Goal: Task Accomplishment & Management: Manage account settings

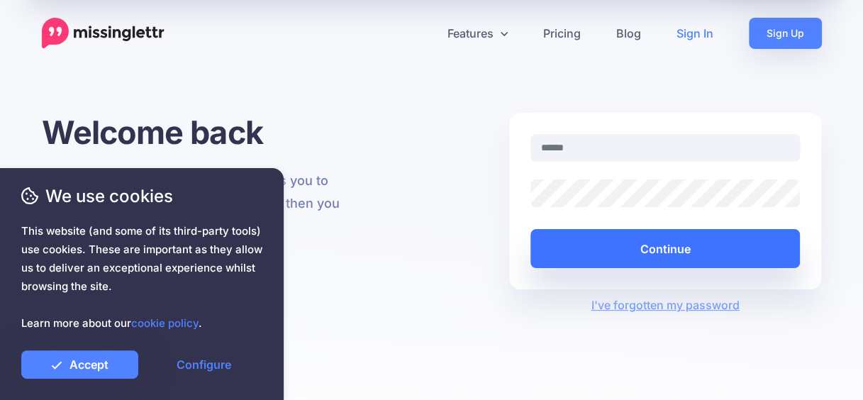
type input "**********"
click at [677, 255] on button "Continue" at bounding box center [666, 248] width 270 height 39
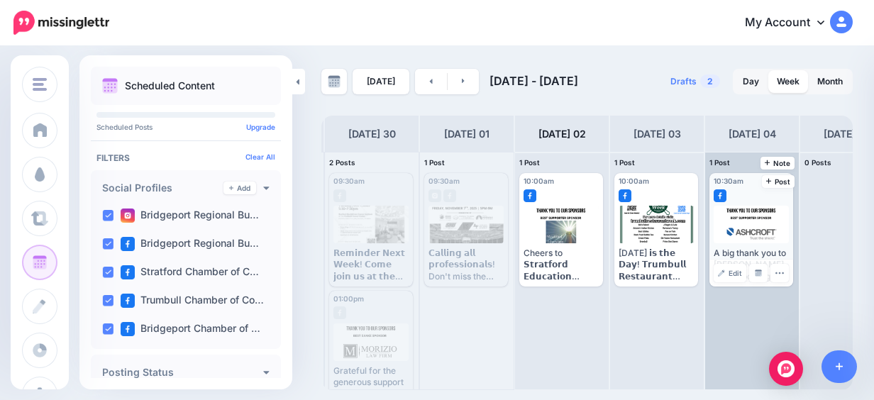
scroll to position [0, 94]
click at [758, 272] on img at bounding box center [756, 273] width 7 height 7
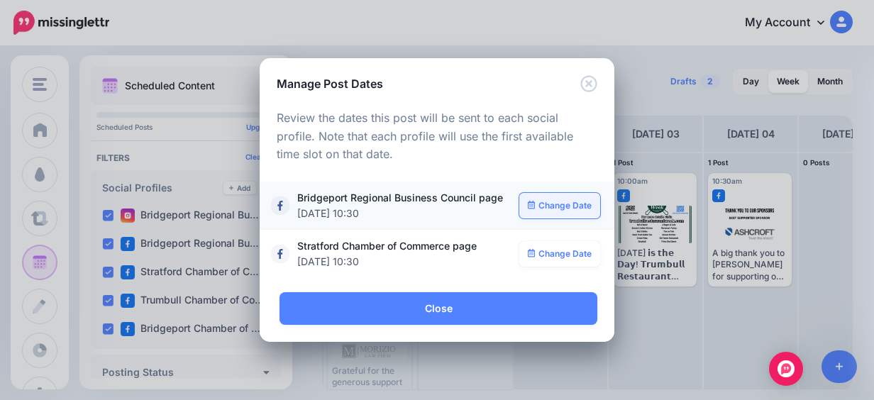
click at [576, 209] on link "Change Date" at bounding box center [560, 206] width 82 height 26
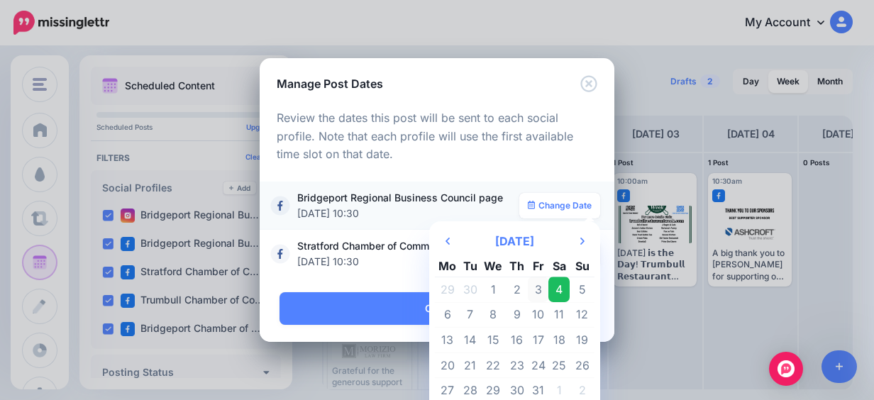
click at [538, 285] on td "3" at bounding box center [538, 290] width 21 height 26
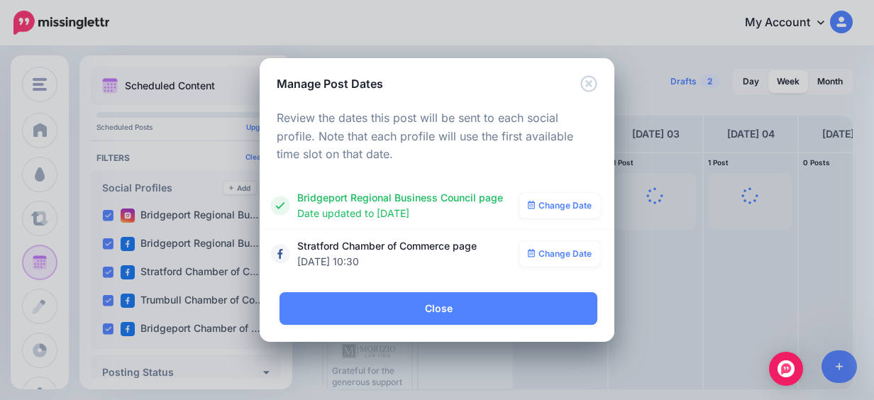
click at [580, 261] on link "Change Date" at bounding box center [560, 254] width 82 height 26
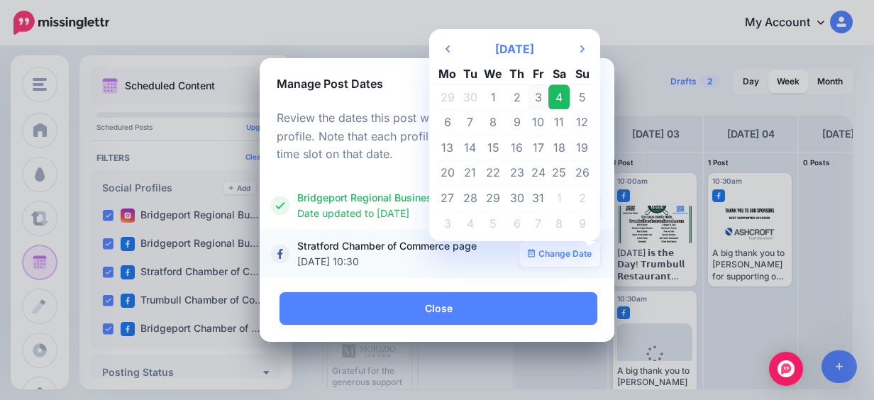
click at [542, 99] on td "3" at bounding box center [538, 97] width 21 height 26
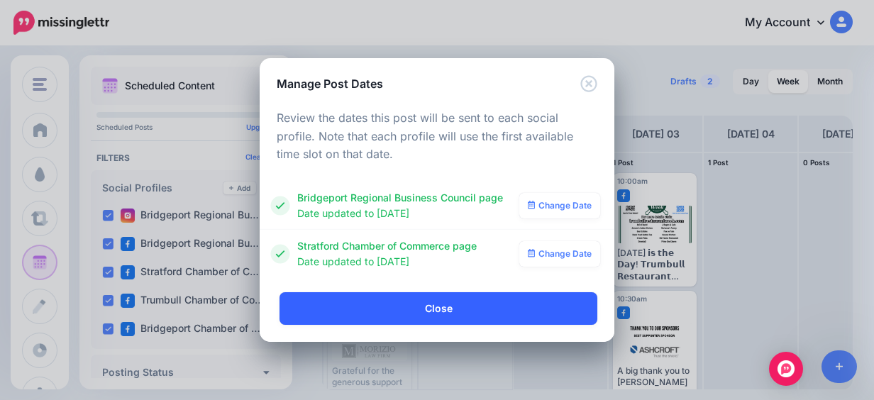
click at [521, 308] on link "Close" at bounding box center [439, 308] width 318 height 33
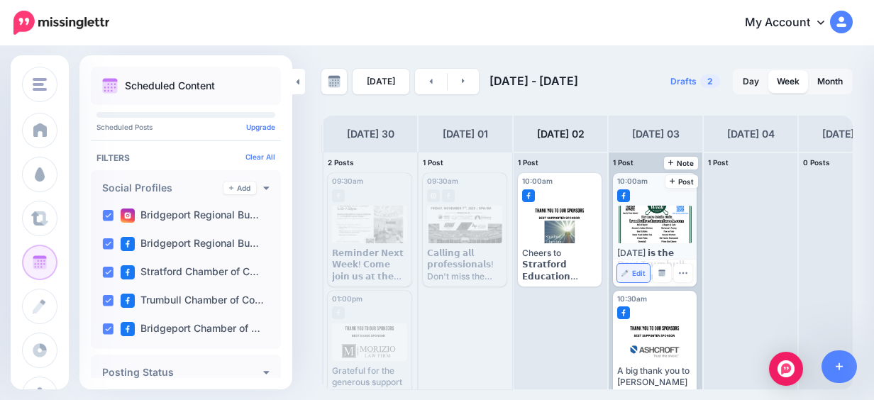
click at [637, 279] on link "Edit" at bounding box center [633, 273] width 33 height 18
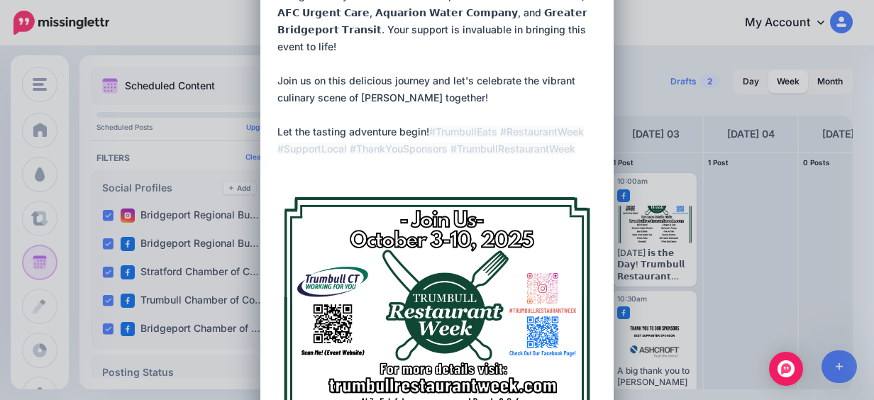
scroll to position [568, 0]
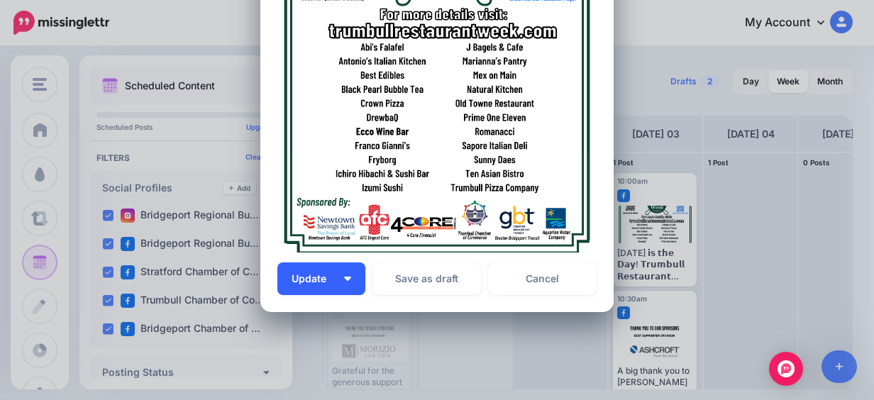
click at [336, 281] on button "Update" at bounding box center [321, 278] width 88 height 33
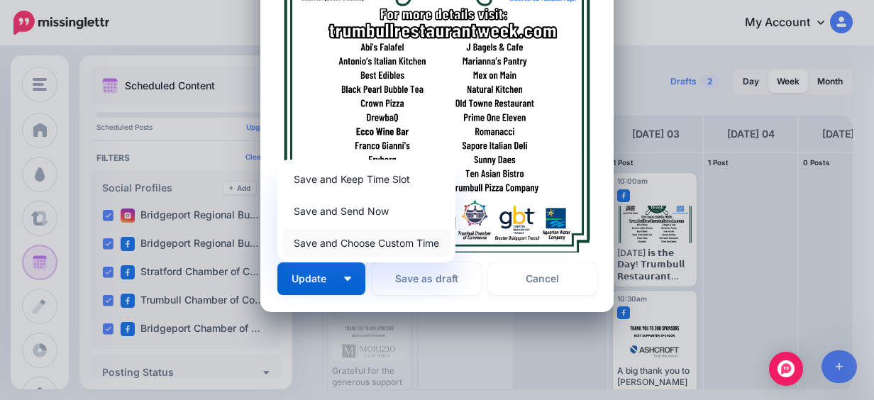
click at [360, 241] on link "Save and Choose Custom Time" at bounding box center [366, 243] width 167 height 28
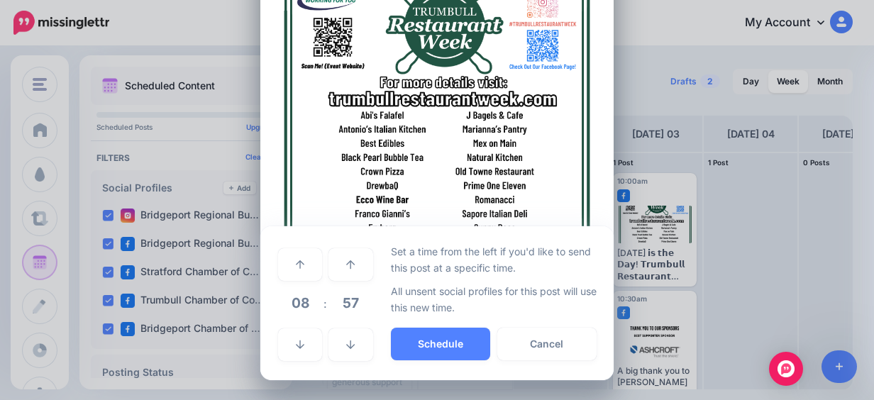
scroll to position [499, 0]
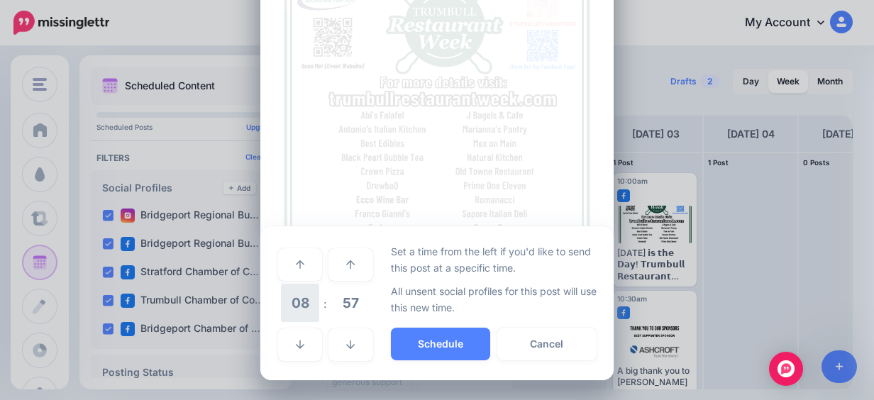
click at [309, 292] on span "08" at bounding box center [300, 303] width 38 height 38
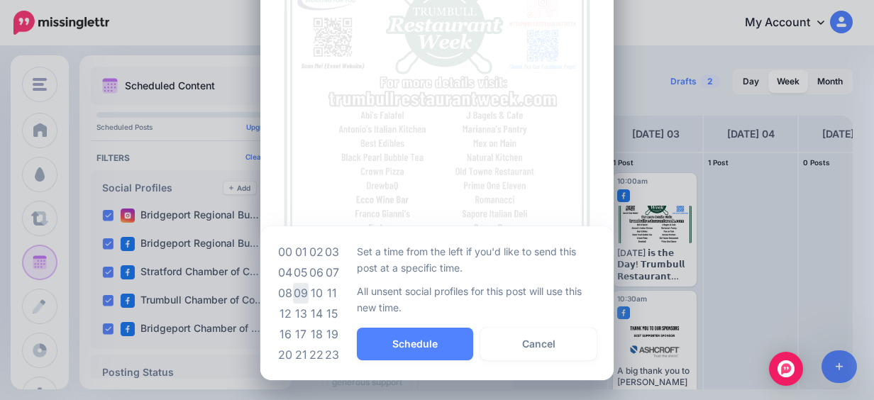
click at [293, 291] on td "09" at bounding box center [301, 293] width 16 height 21
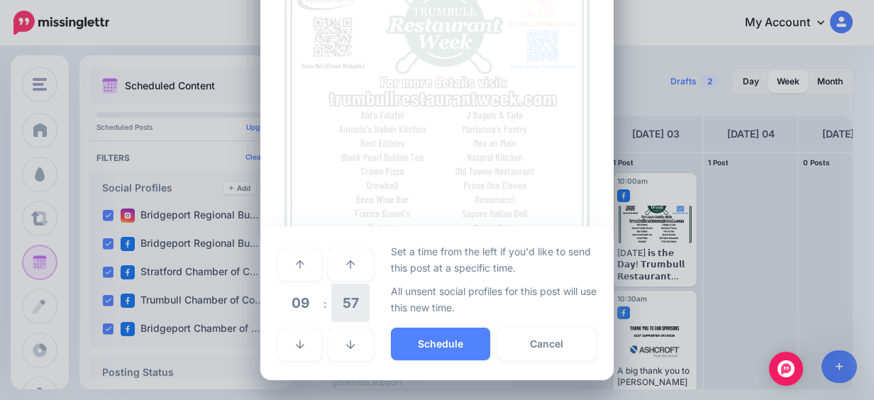
click at [348, 310] on span "57" at bounding box center [350, 303] width 38 height 38
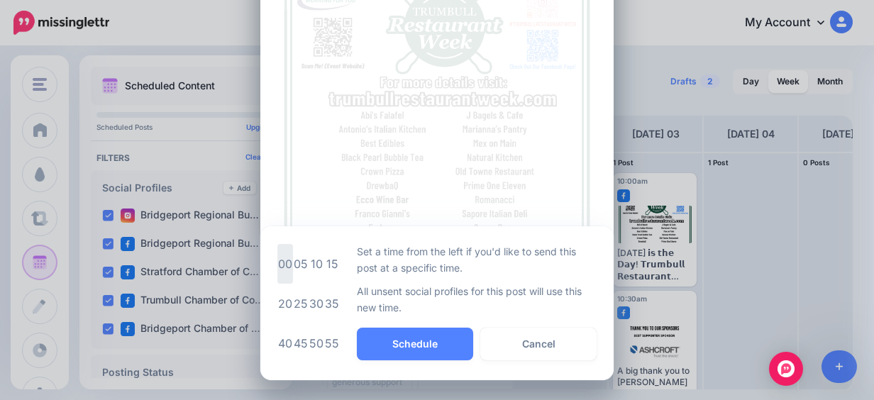
click at [280, 252] on td "00" at bounding box center [285, 264] width 16 height 40
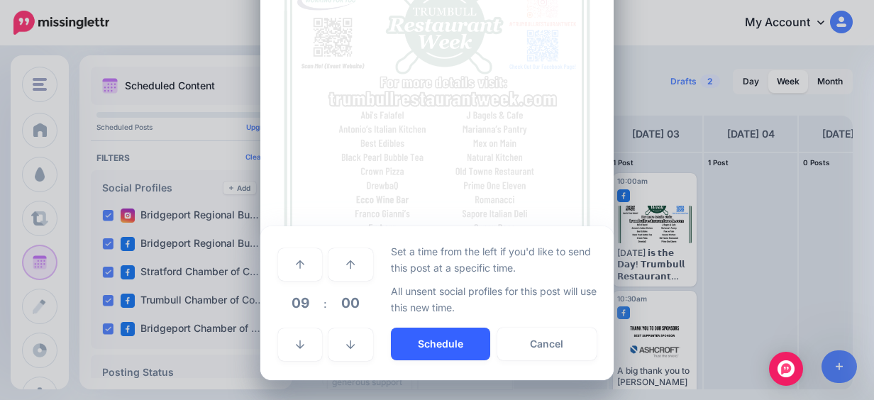
click at [428, 338] on button "Schedule" at bounding box center [440, 344] width 99 height 33
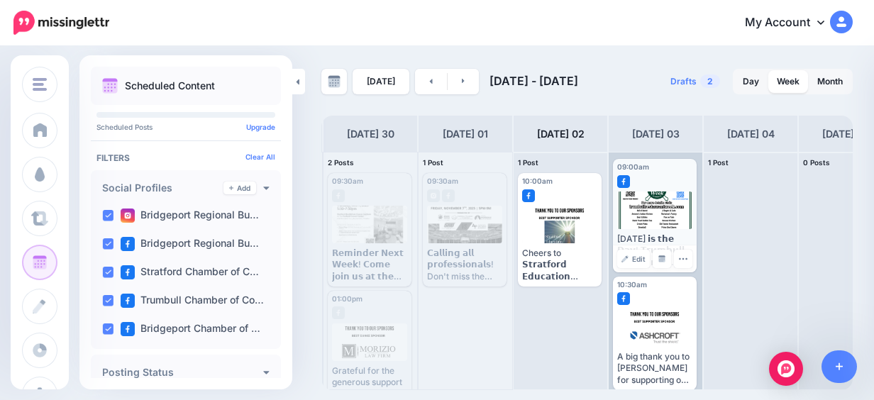
scroll to position [23, 0]
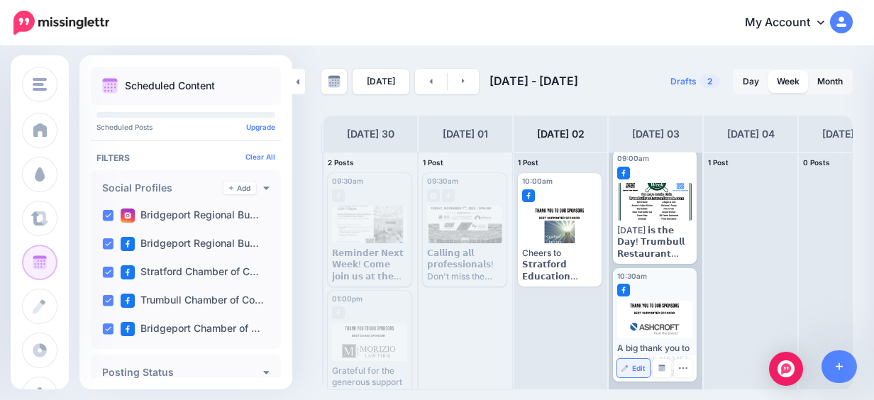
click at [646, 370] on link "Edit" at bounding box center [633, 368] width 33 height 18
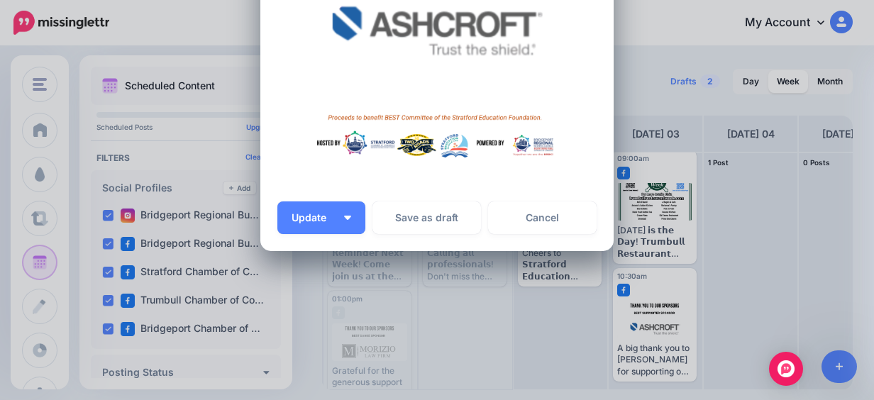
scroll to position [497, 0]
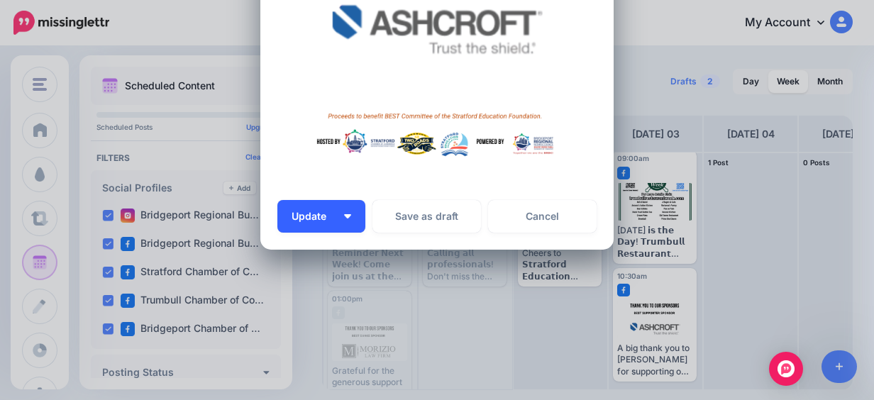
click at [345, 225] on button "Update" at bounding box center [321, 216] width 88 height 33
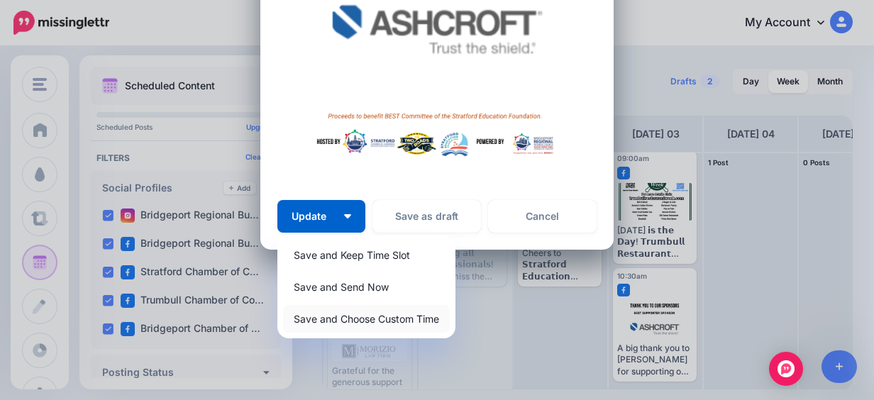
click at [358, 320] on link "Save and Choose Custom Time" at bounding box center [366, 319] width 167 height 28
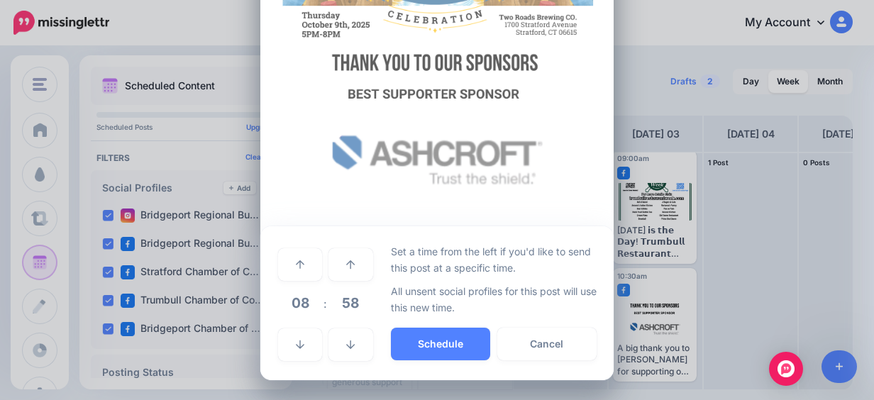
scroll to position [366, 0]
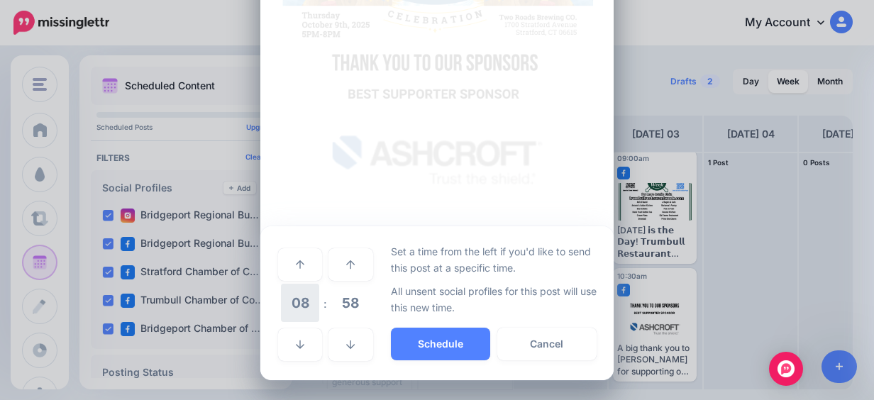
click at [312, 311] on span "08" at bounding box center [300, 303] width 38 height 38
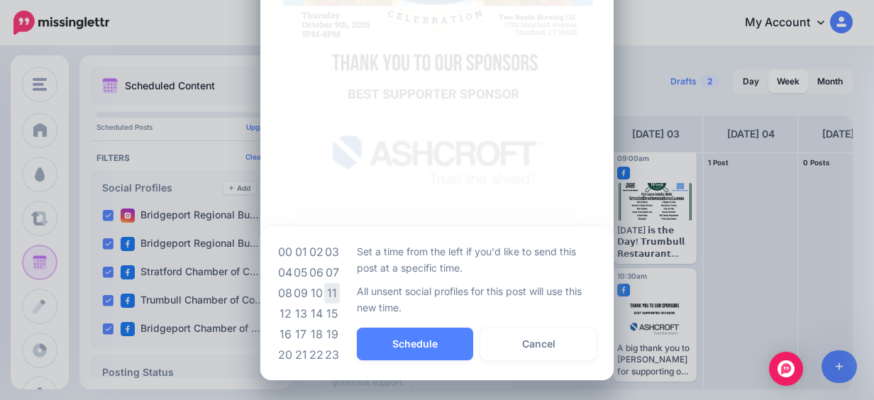
click at [328, 291] on td "11" at bounding box center [332, 293] width 16 height 21
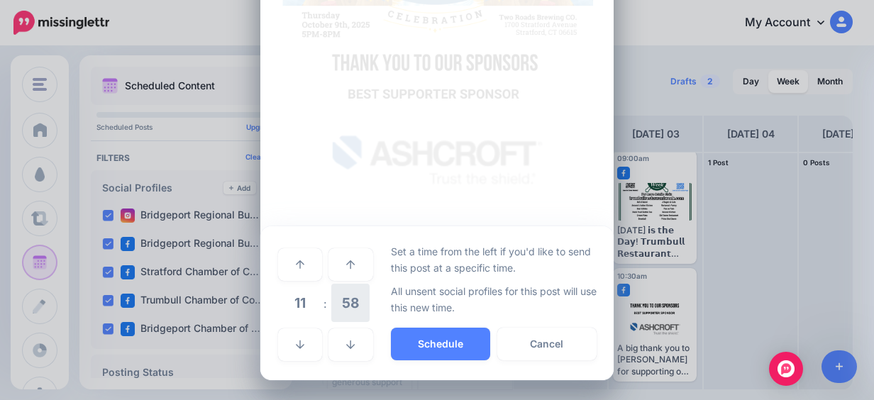
click at [343, 306] on span "58" at bounding box center [350, 303] width 38 height 38
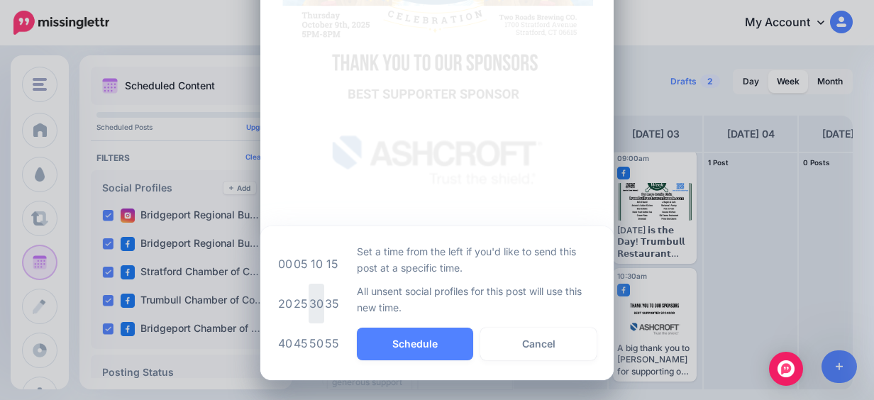
click at [312, 311] on td "30" at bounding box center [317, 304] width 16 height 40
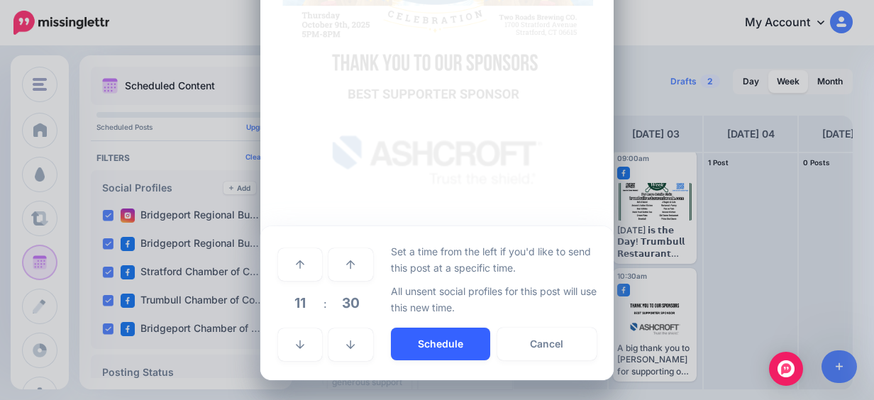
click at [415, 339] on button "Schedule" at bounding box center [440, 344] width 99 height 33
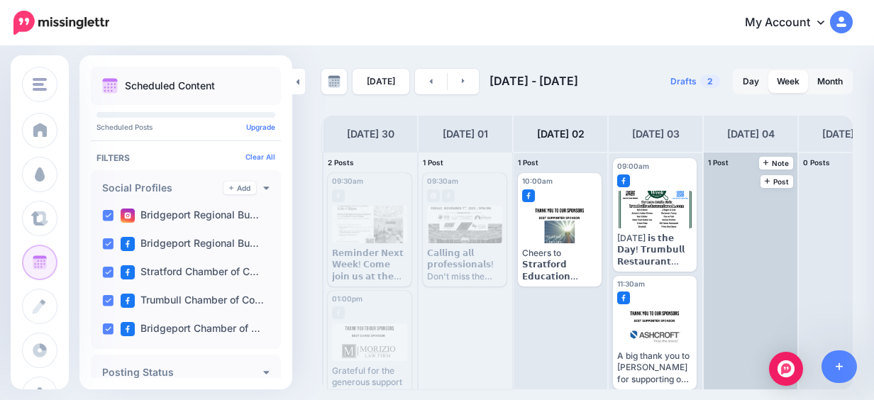
scroll to position [23, 0]
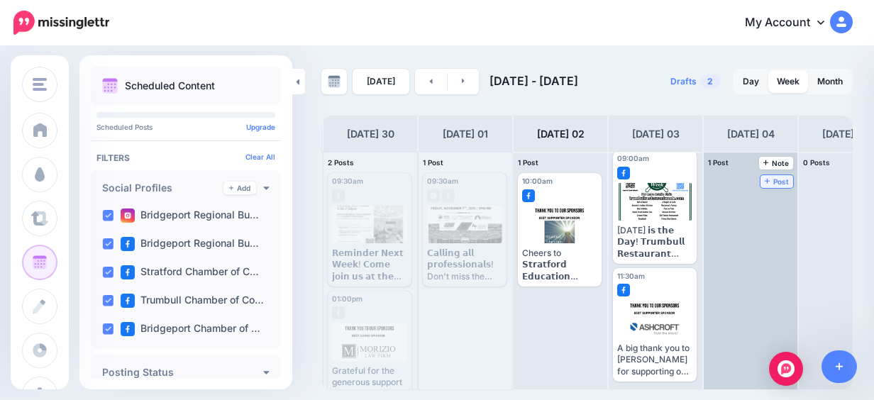
click at [782, 182] on span "Post" at bounding box center [777, 181] width 25 height 7
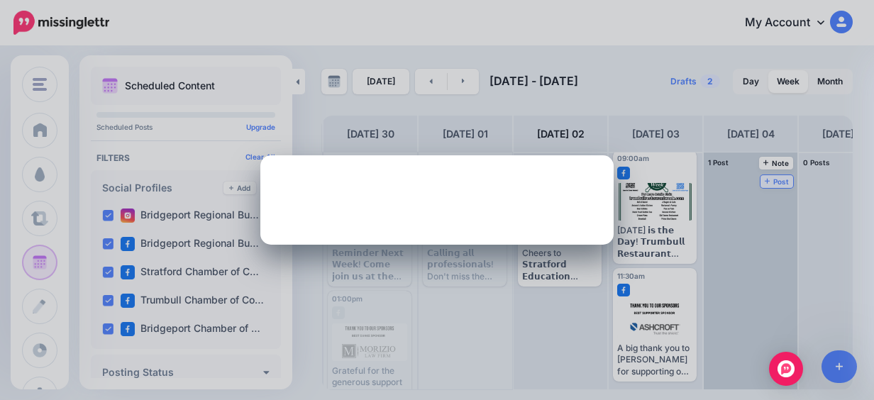
scroll to position [0, 0]
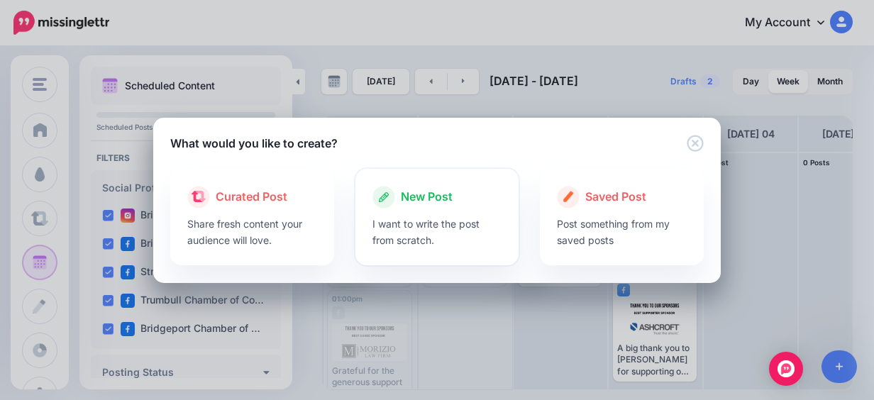
click at [389, 203] on icon at bounding box center [383, 197] width 23 height 23
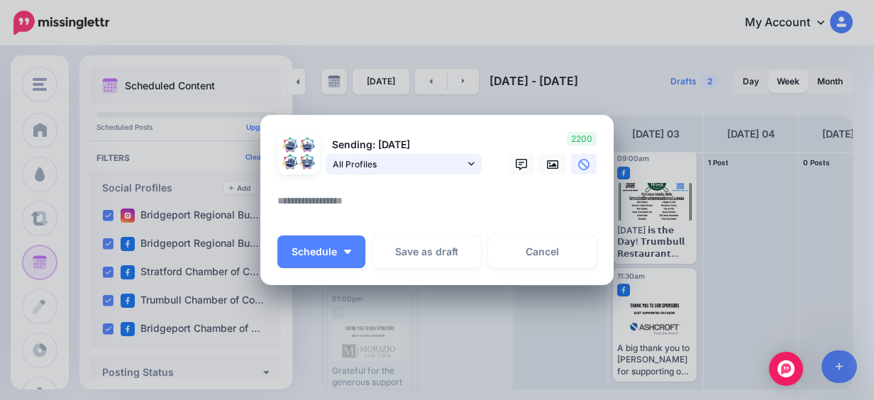
click at [468, 170] on link "All Profiles" at bounding box center [404, 164] width 156 height 21
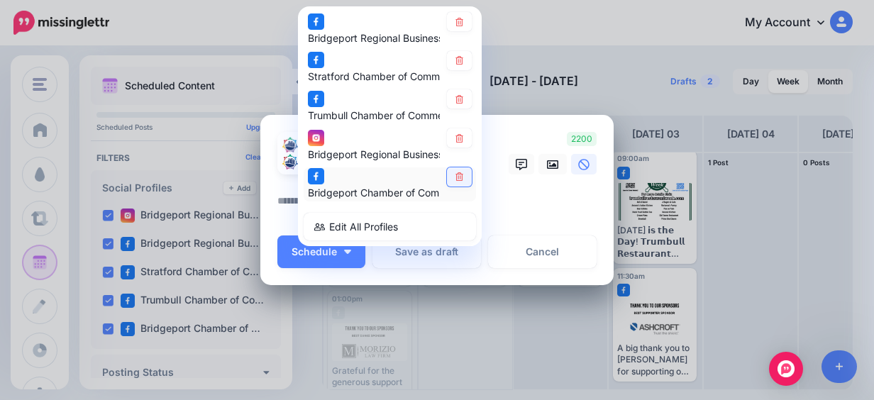
click at [459, 174] on link at bounding box center [459, 176] width 25 height 19
click at [461, 137] on link at bounding box center [459, 137] width 25 height 19
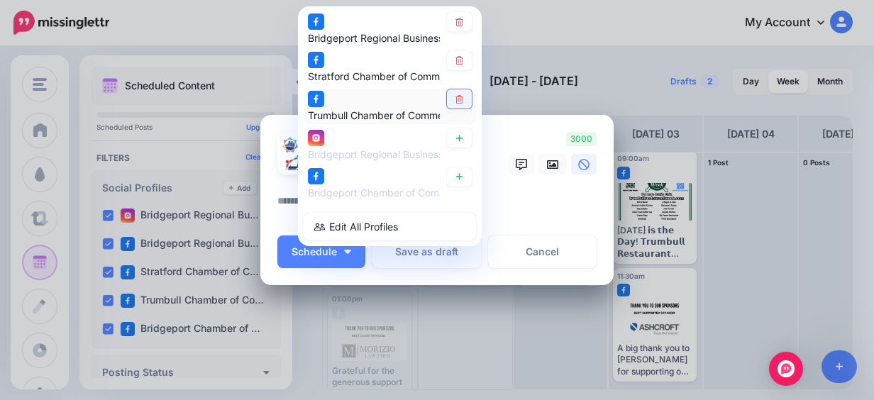
click at [463, 101] on link at bounding box center [459, 99] width 25 height 19
click at [521, 201] on textarea at bounding box center [440, 206] width 326 height 28
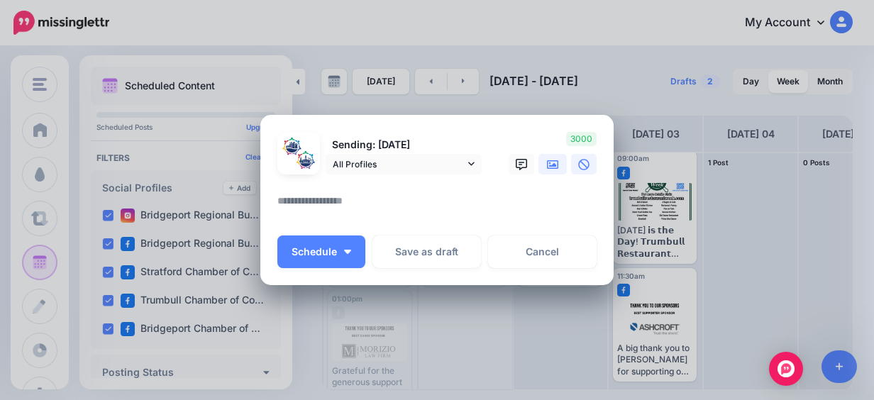
click at [553, 164] on link at bounding box center [552, 164] width 28 height 21
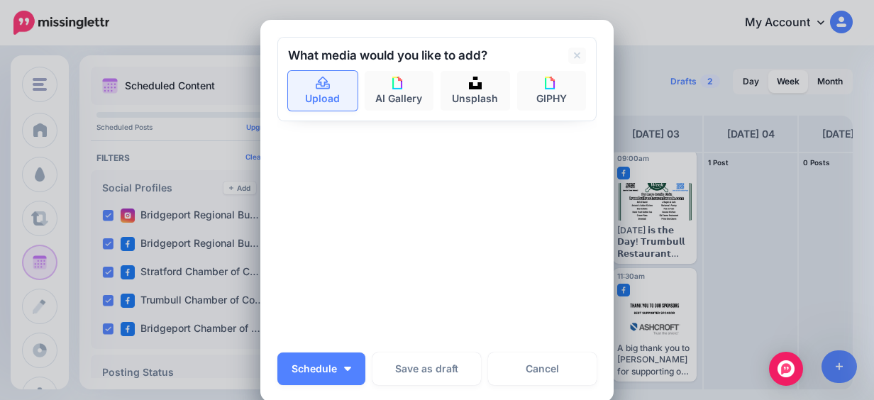
click at [316, 91] on link "Upload" at bounding box center [323, 91] width 70 height 40
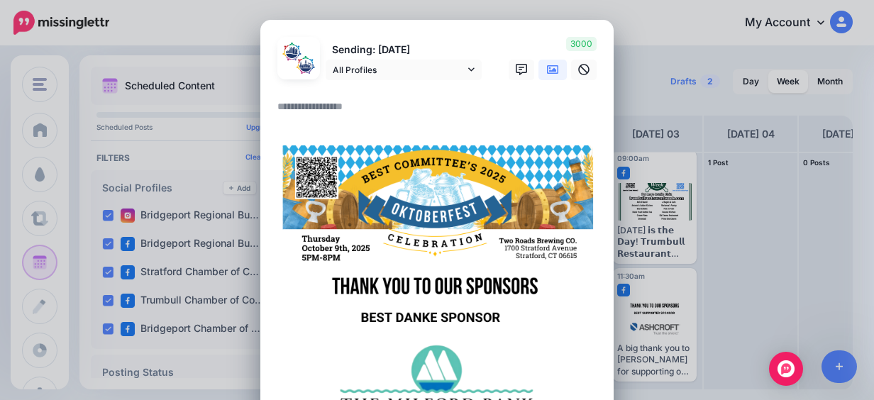
click at [330, 114] on textarea at bounding box center [440, 112] width 326 height 28
paste textarea "**********"
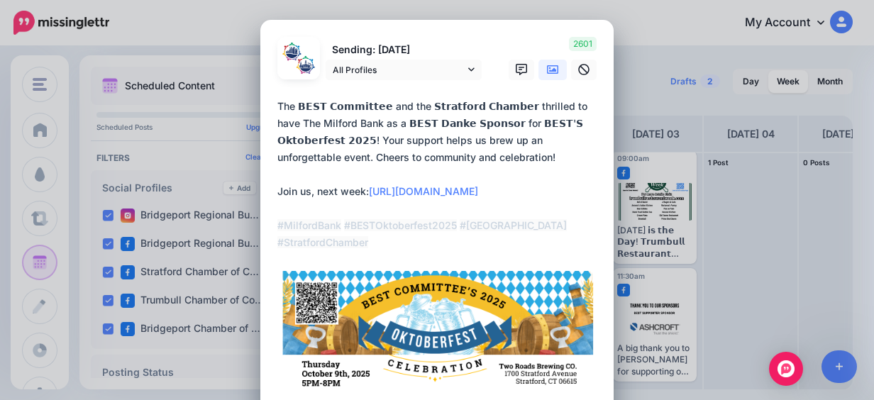
click at [277, 105] on textarea "**********" at bounding box center [440, 174] width 326 height 153
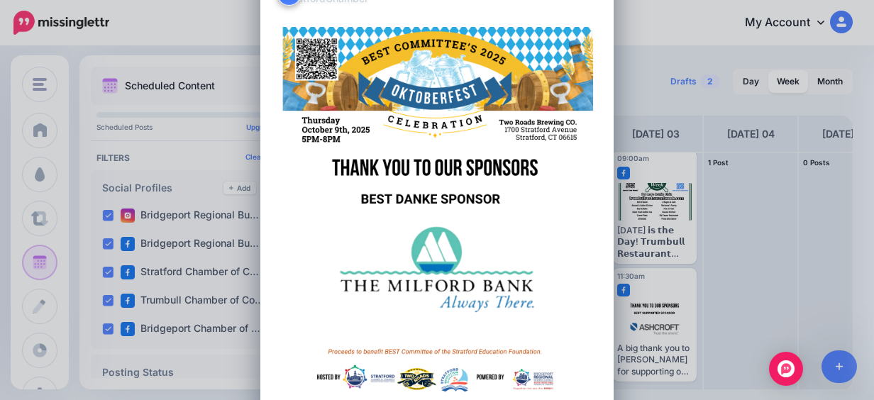
scroll to position [355, 0]
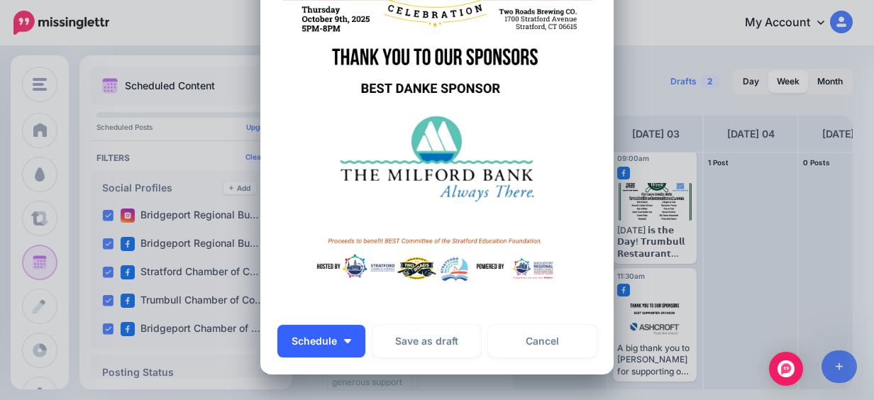
type textarea "**********"
click at [348, 331] on button "Schedule" at bounding box center [321, 341] width 88 height 33
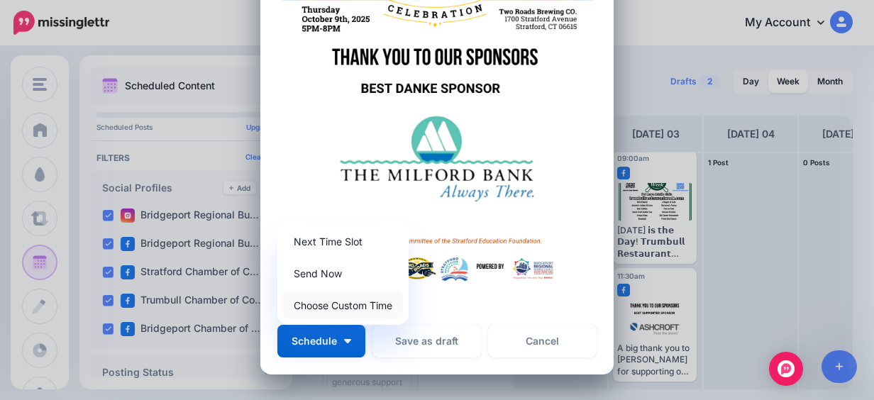
click at [348, 302] on link "Choose Custom Time" at bounding box center [343, 306] width 120 height 28
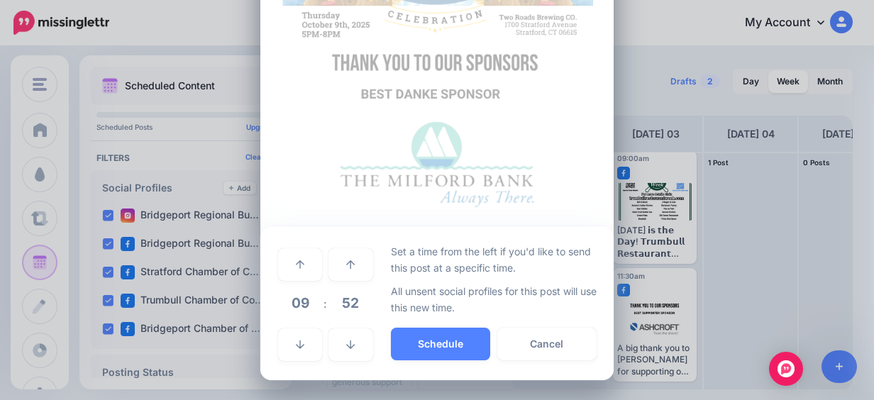
scroll to position [349, 0]
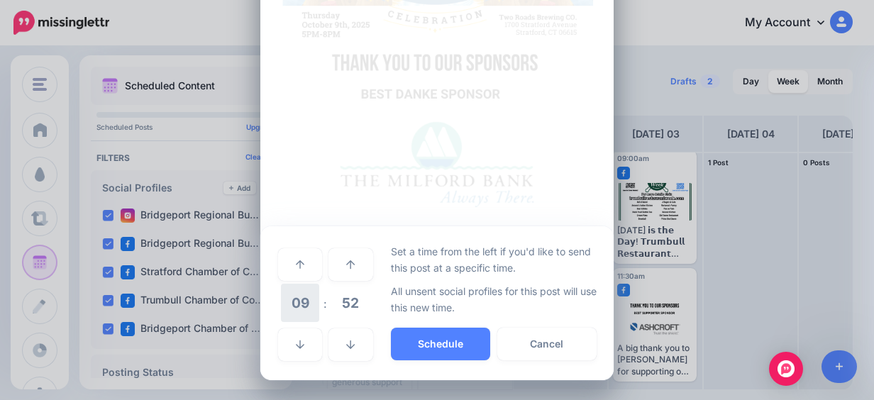
click at [306, 301] on span "09" at bounding box center [300, 303] width 38 height 38
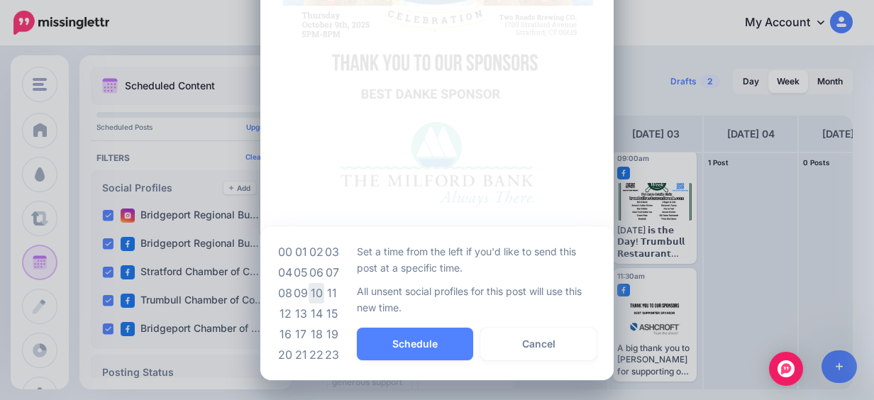
click at [315, 291] on td "10" at bounding box center [317, 293] width 16 height 21
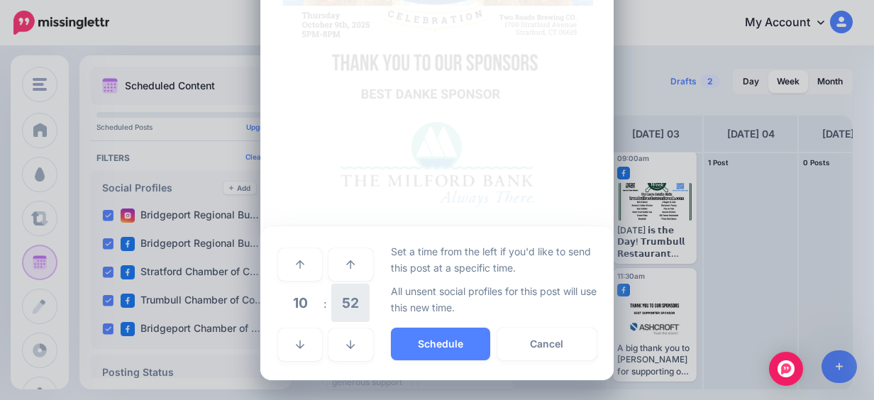
click at [350, 305] on span "52" at bounding box center [350, 303] width 38 height 38
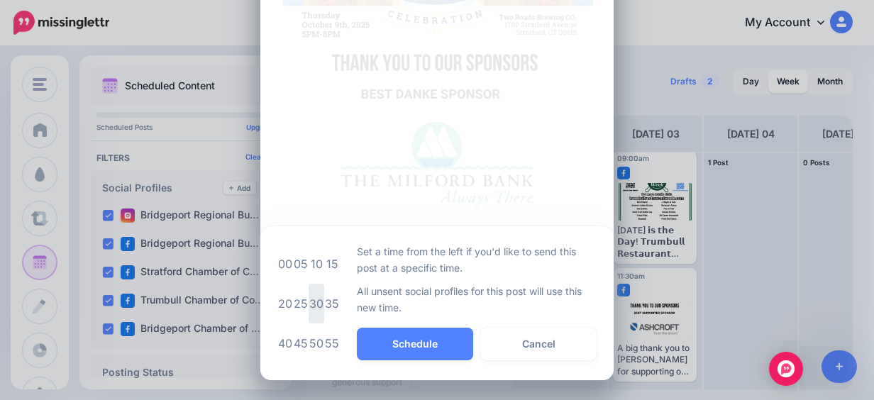
click at [309, 298] on td "30" at bounding box center [317, 304] width 16 height 40
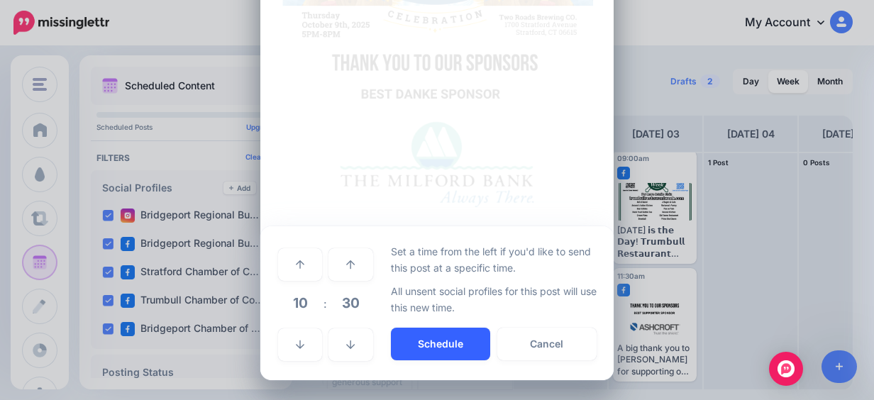
click at [413, 332] on button "Schedule" at bounding box center [440, 344] width 99 height 33
